Goal: Find specific page/section

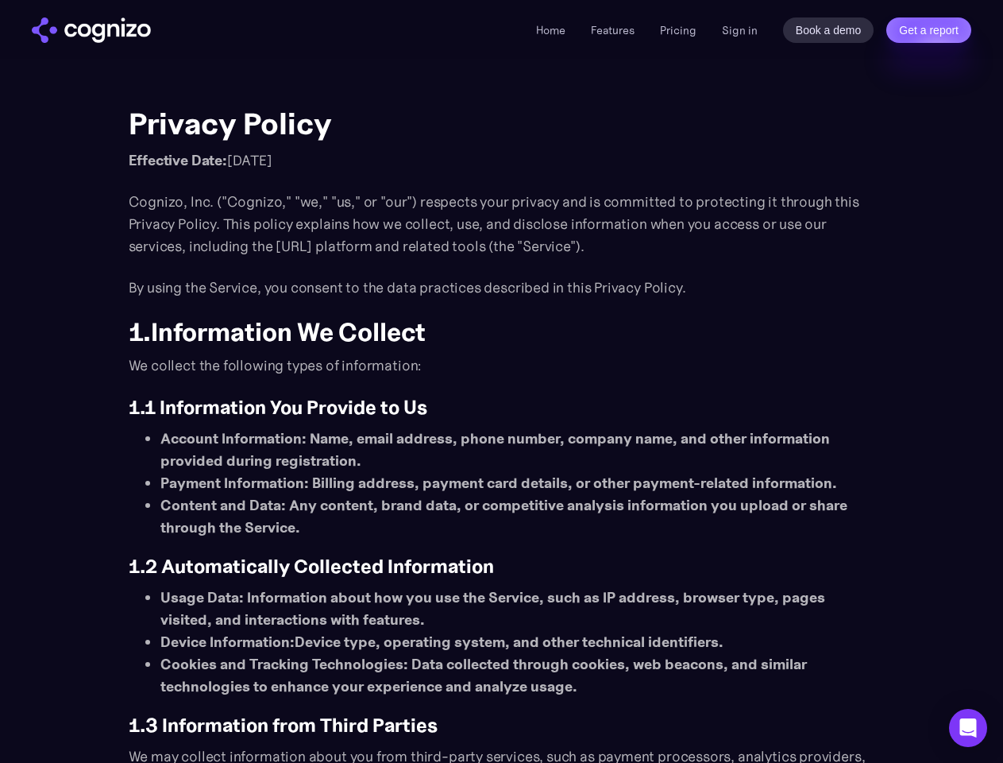
click at [929, 30] on link "Get a report" at bounding box center [929, 29] width 85 height 25
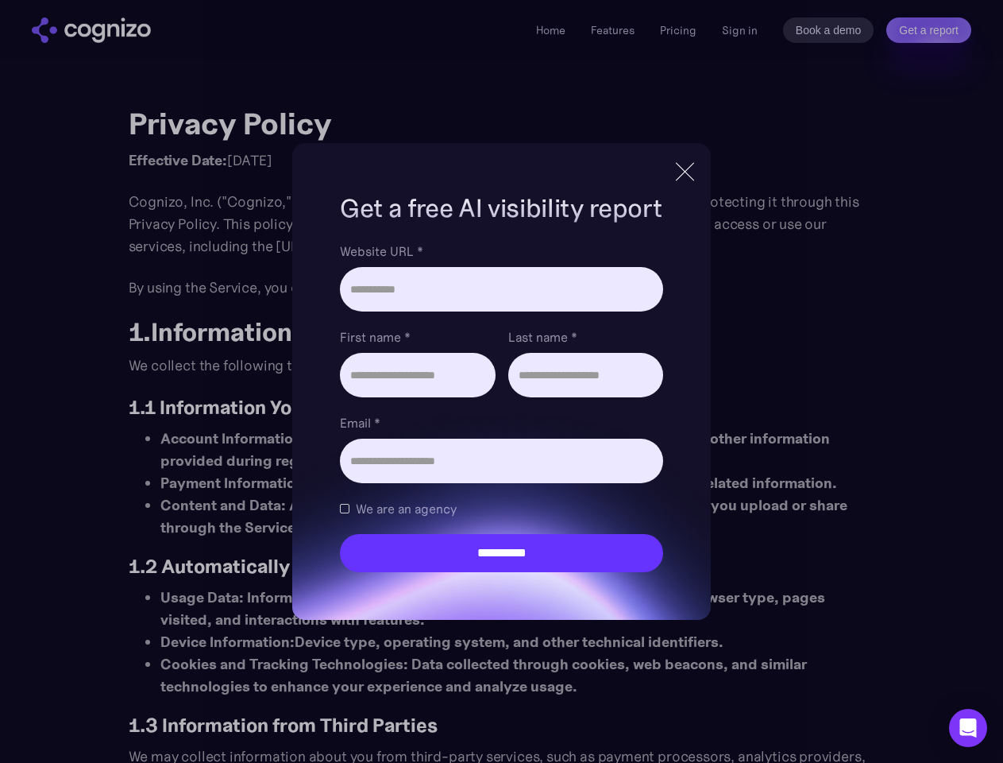
click at [968, 728] on icon "Open Intercom Messenger" at bounding box center [968, 727] width 17 height 19
